Goal: Task Accomplishment & Management: Manage account settings

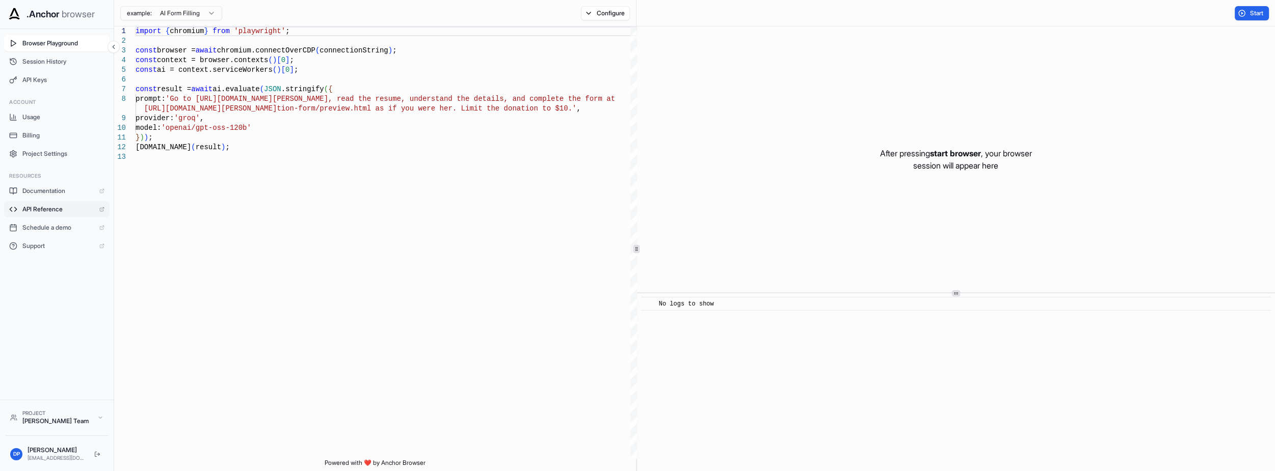
click at [42, 212] on span "API Reference" at bounding box center [58, 209] width 72 height 8
click at [37, 79] on span "API Keys" at bounding box center [63, 80] width 82 height 8
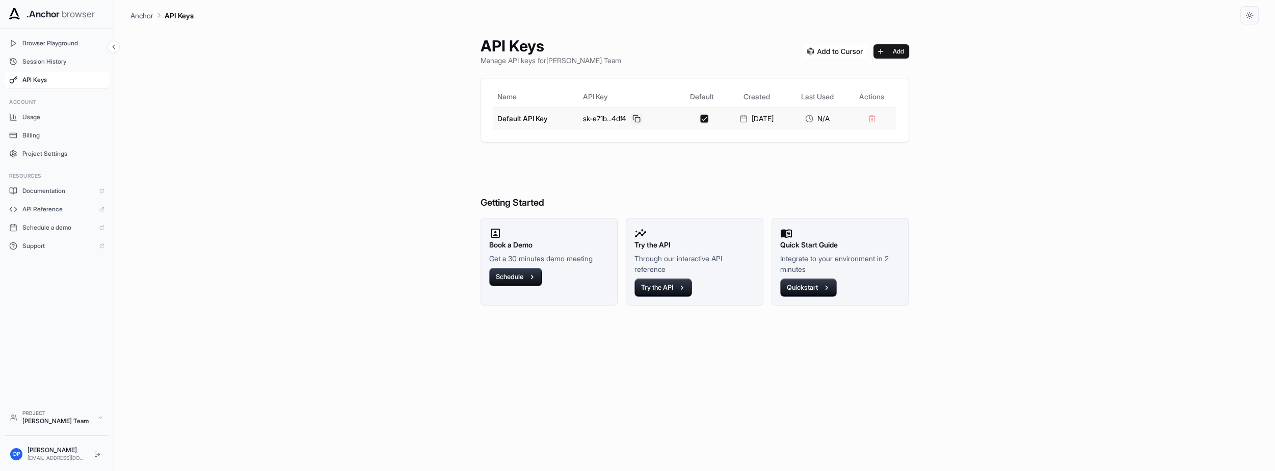
click at [632, 117] on button at bounding box center [636, 119] width 12 height 12
